Goal: Transaction & Acquisition: Download file/media

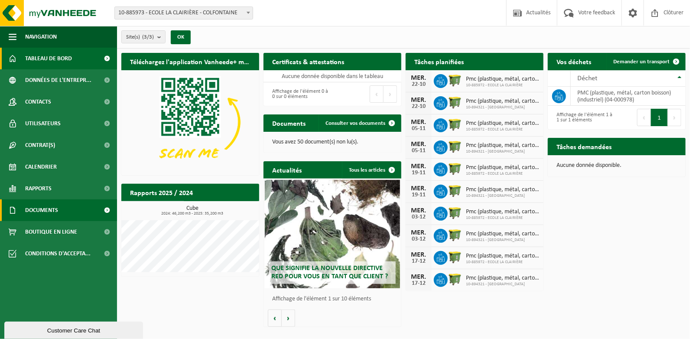
click at [44, 210] on span "Documents" at bounding box center [41, 210] width 33 height 22
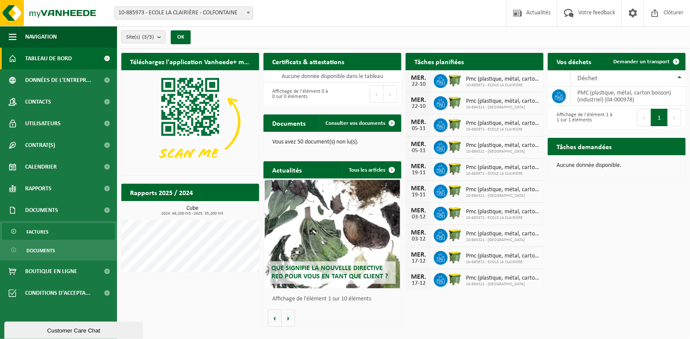
click at [46, 227] on span "Factures" at bounding box center [37, 232] width 22 height 16
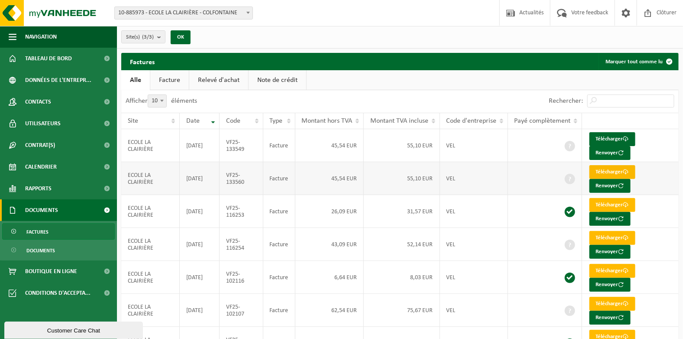
click at [605, 170] on link "Télécharger" at bounding box center [613, 172] width 46 height 14
click at [607, 138] on link "Télécharger" at bounding box center [613, 139] width 46 height 14
click at [283, 77] on link "Note de crédit" at bounding box center [278, 80] width 58 height 20
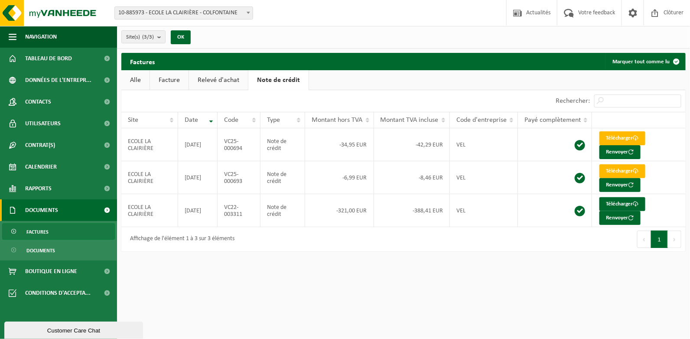
click at [166, 81] on link "Facture" at bounding box center [169, 80] width 39 height 20
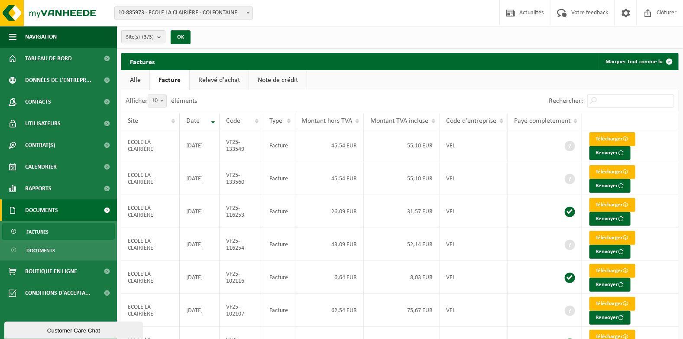
click at [133, 78] on link "Alle" at bounding box center [135, 80] width 28 height 20
click at [667, 10] on span "Clôturer" at bounding box center [667, 13] width 24 height 26
